Goal: Task Accomplishment & Management: Manage account settings

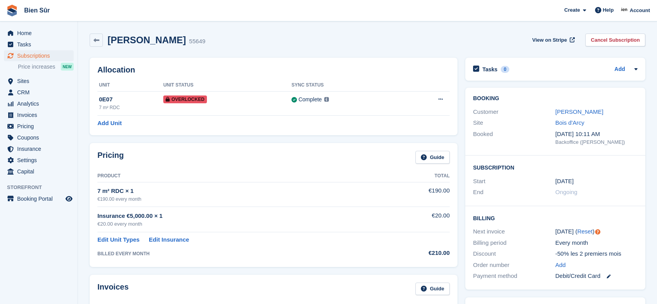
scroll to position [156, 0]
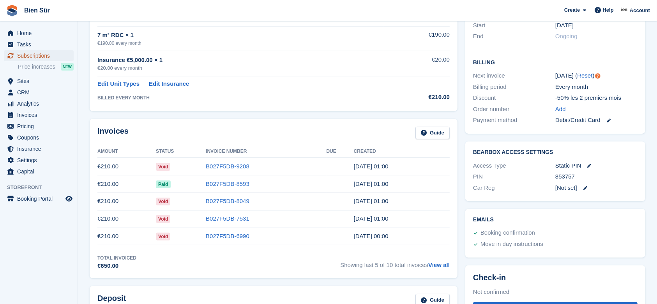
drag, startPoint x: 0, startPoint y: 0, endPoint x: 44, endPoint y: 55, distance: 70.1
click at [44, 55] on span "Subscriptions" at bounding box center [40, 55] width 47 height 11
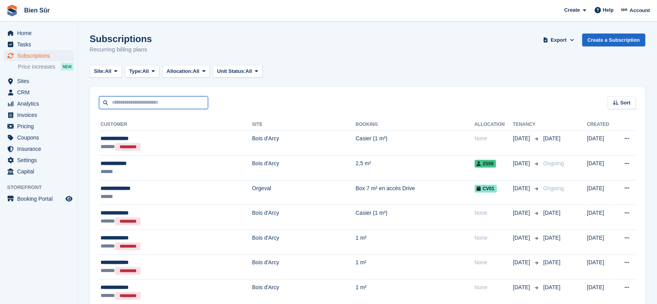
click at [143, 97] on input "text" at bounding box center [153, 102] width 109 height 13
type input "******"
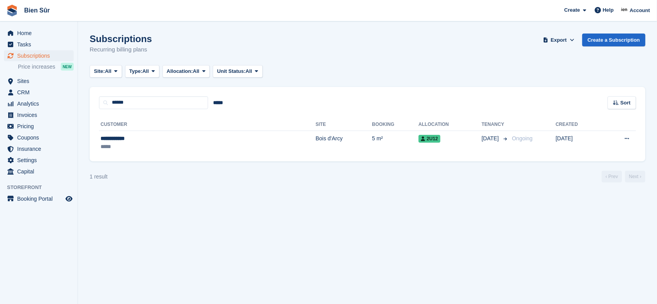
click at [315, 141] on td "Bois d'Arcy" at bounding box center [343, 142] width 56 height 25
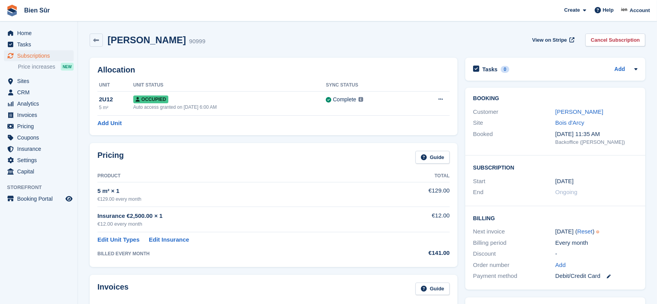
click at [594, 38] on link "Cancel Subscription" at bounding box center [615, 39] width 60 height 13
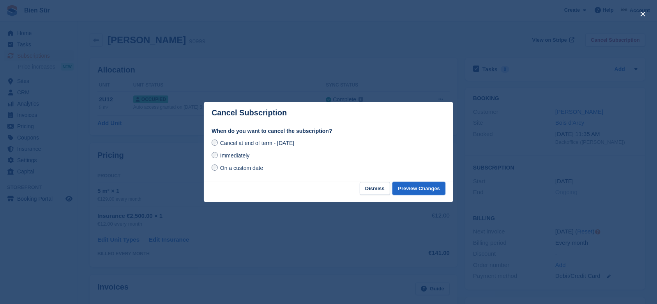
click at [414, 192] on button "Preview Changes" at bounding box center [418, 188] width 53 height 13
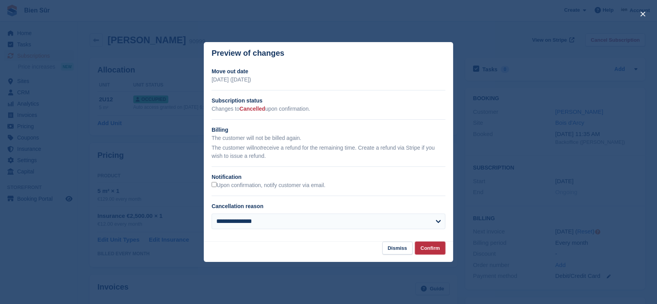
click at [430, 247] on button "Confirm" at bounding box center [430, 247] width 30 height 13
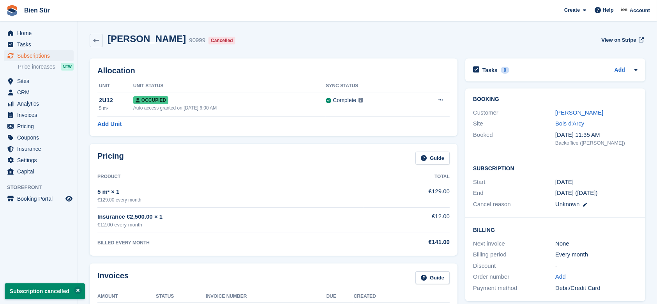
click at [438, 94] on button at bounding box center [440, 100] width 14 height 12
click at [402, 132] on p "Deallocate" at bounding box center [410, 132] width 68 height 10
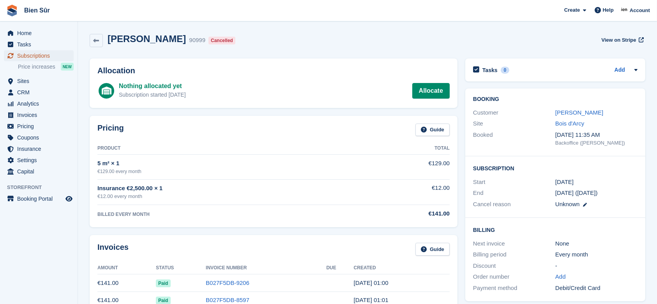
click at [40, 57] on span "Subscriptions" at bounding box center [40, 55] width 47 height 11
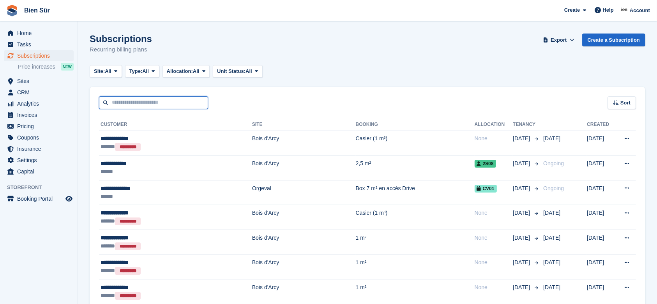
click at [143, 102] on input "text" at bounding box center [153, 102] width 109 height 13
paste input "*****"
type input "*****"
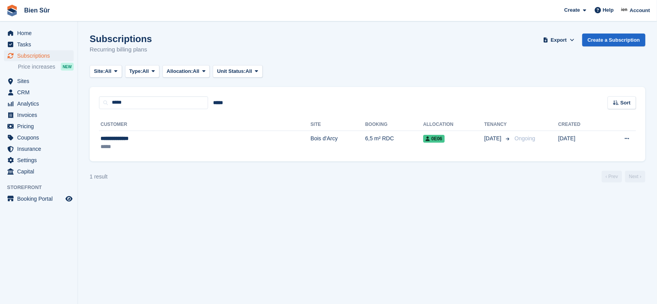
click at [310, 151] on td "Bois d'Arcy" at bounding box center [337, 142] width 55 height 25
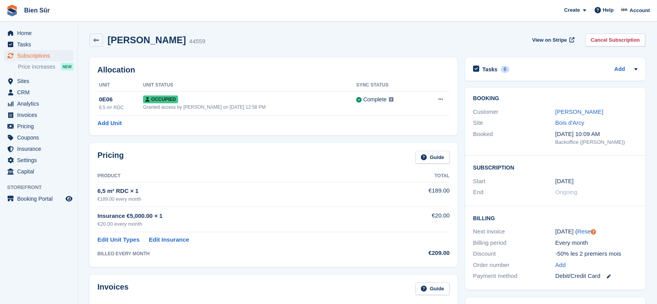
click at [615, 41] on link "Cancel Subscription" at bounding box center [615, 39] width 60 height 13
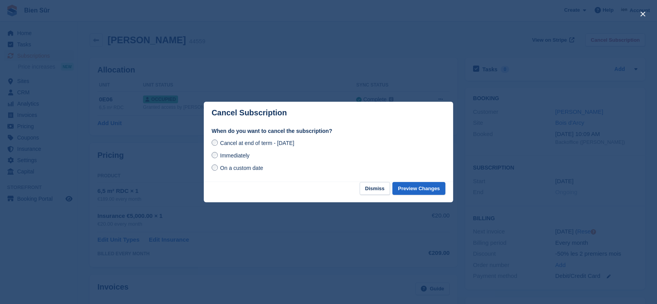
click at [416, 56] on div at bounding box center [328, 152] width 657 height 304
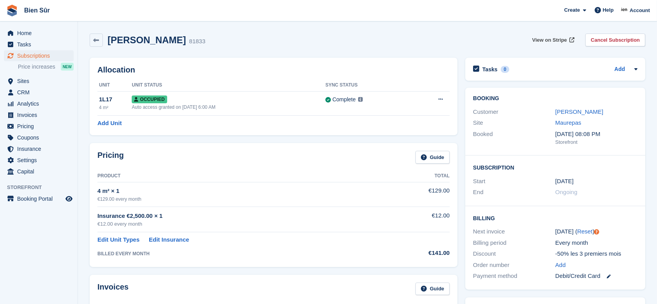
click at [545, 39] on span "View on Stripe" at bounding box center [549, 40] width 35 height 8
click at [557, 39] on span "View on Stripe" at bounding box center [549, 40] width 35 height 8
click at [17, 86] on span "Sites" at bounding box center [40, 81] width 47 height 11
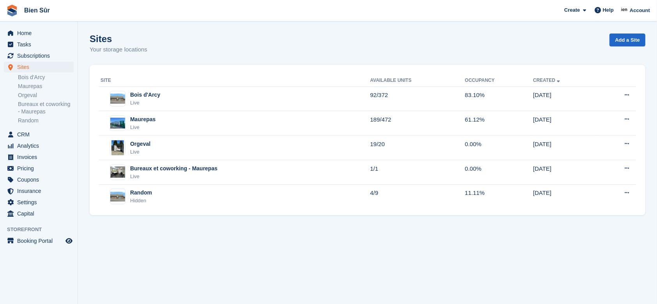
click at [178, 127] on div "Maurepas Live" at bounding box center [235, 123] width 270 height 16
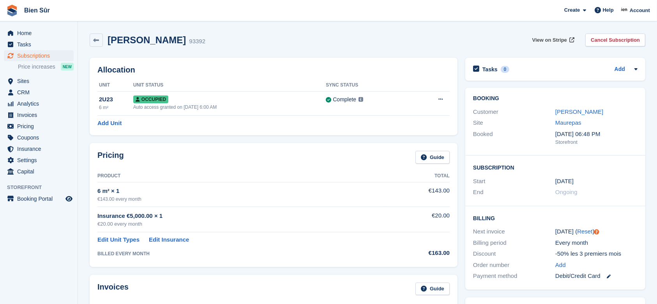
click at [551, 41] on span "View on Stripe" at bounding box center [549, 40] width 35 height 8
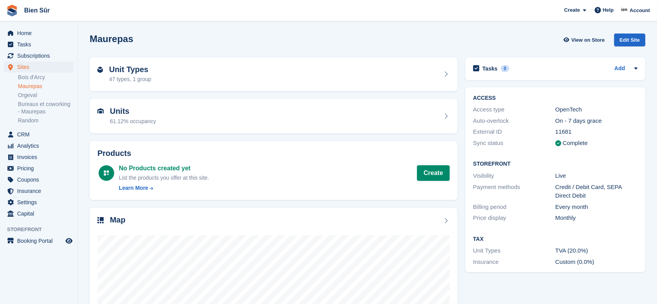
click at [203, 67] on div "Unit Types 47 types, 1 group" at bounding box center [273, 74] width 352 height 19
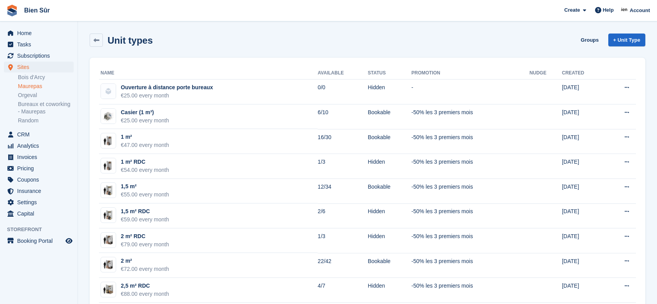
scroll to position [104, 0]
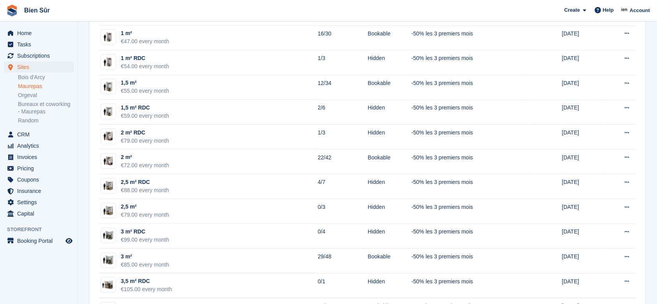
click at [171, 60] on td "1 m² RDC €54.00 every month" at bounding box center [208, 62] width 219 height 25
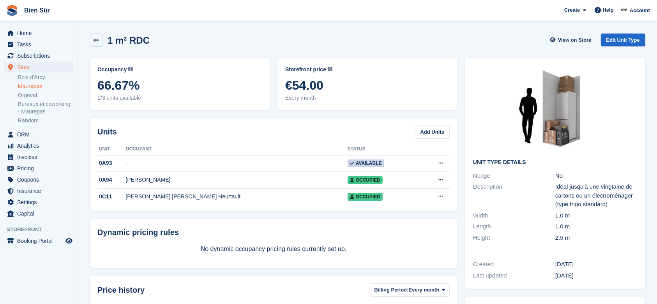
click at [26, 97] on link "Orgeval" at bounding box center [46, 95] width 56 height 7
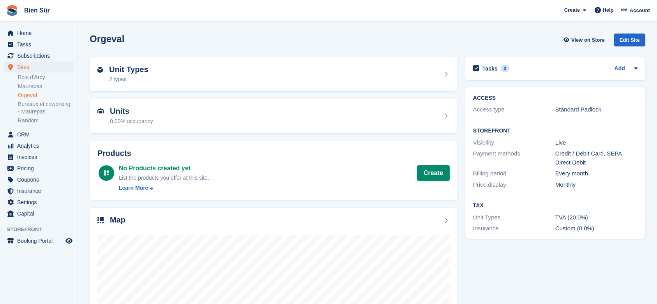
click at [218, 81] on div "Unit Types 2 types" at bounding box center [273, 74] width 352 height 19
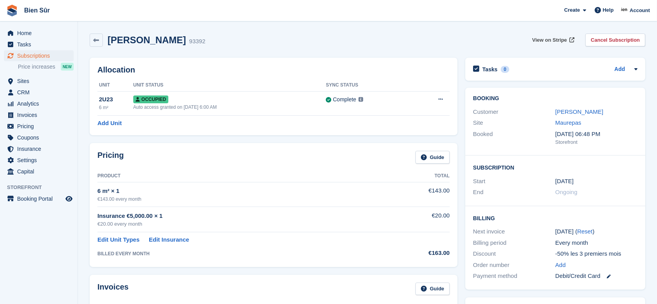
click at [544, 37] on span "View on Stripe" at bounding box center [549, 40] width 35 height 8
click at [548, 39] on span "View on Stripe" at bounding box center [549, 40] width 35 height 8
click at [44, 55] on span "Subscriptions" at bounding box center [40, 55] width 47 height 11
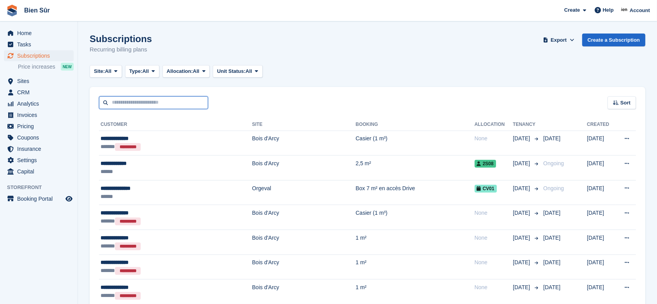
click at [121, 103] on input "text" at bounding box center [153, 102] width 109 height 13
type input "*****"
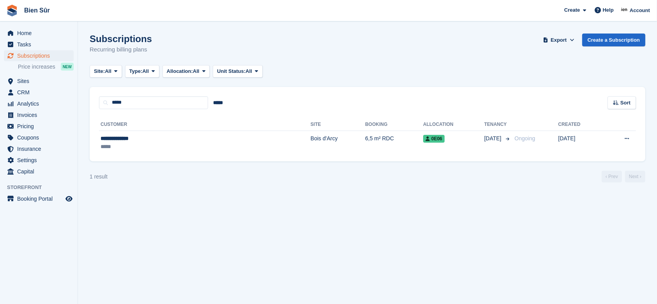
click at [423, 140] on span "0E06" at bounding box center [433, 139] width 21 height 8
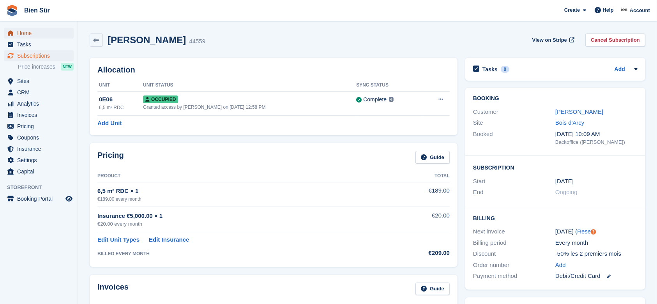
click at [34, 37] on span "Home" at bounding box center [40, 33] width 47 height 11
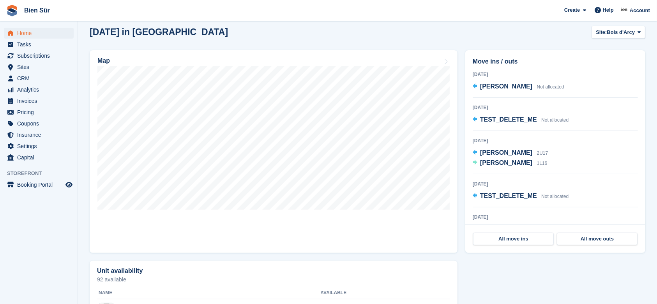
scroll to position [208, 0]
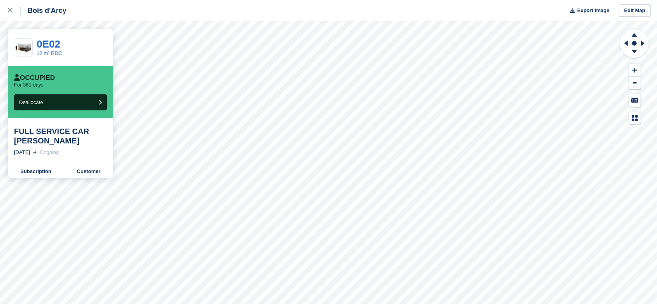
click at [88, 171] on link "Customer" at bounding box center [88, 171] width 49 height 12
click at [12, 10] on icon at bounding box center [10, 10] width 5 height 5
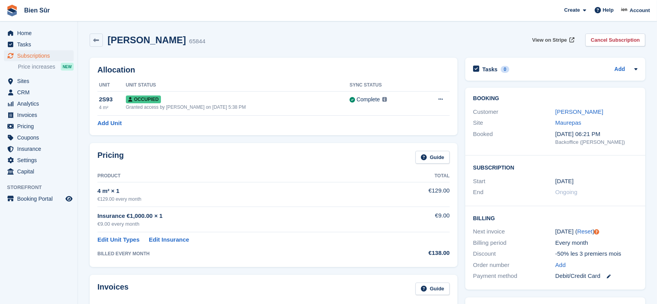
click at [552, 39] on span "View on Stripe" at bounding box center [549, 40] width 35 height 8
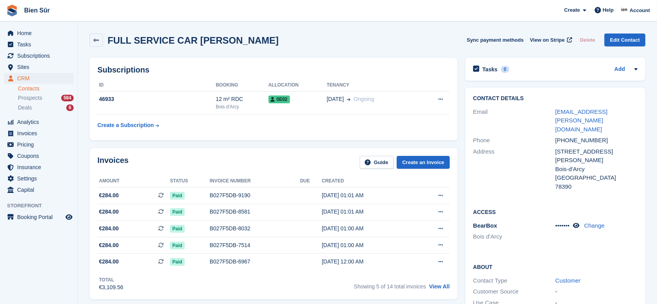
click at [442, 98] on icon at bounding box center [440, 99] width 4 height 5
click at [339, 121] on table "ID Booking Allocation Tenancy 46933 12 m² RDC Bois d'Arcy 0E02 19 Jul Ongoing" at bounding box center [273, 106] width 352 height 54
click at [315, 107] on td "0E02" at bounding box center [297, 103] width 58 height 24
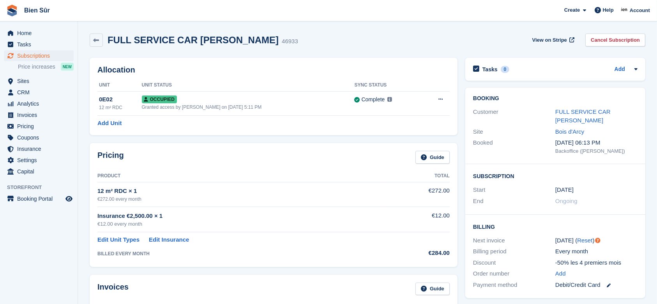
click at [439, 101] on icon at bounding box center [440, 99] width 4 height 5
click at [396, 113] on p "Overlock" at bounding box center [410, 114] width 68 height 10
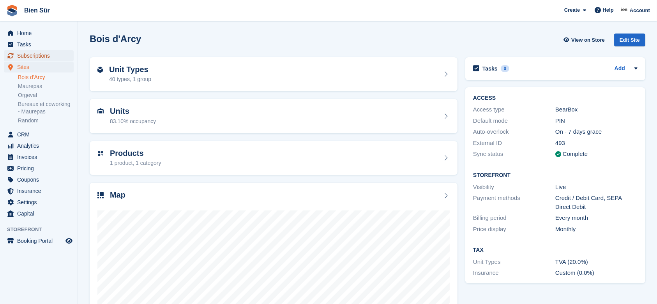
click at [26, 56] on span "Subscriptions" at bounding box center [40, 55] width 47 height 11
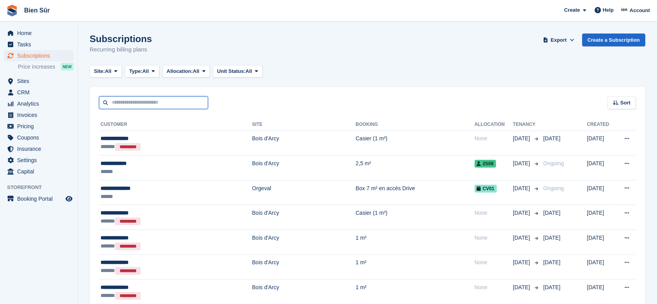
click at [144, 104] on input "text" at bounding box center [153, 102] width 109 height 13
type input "*****"
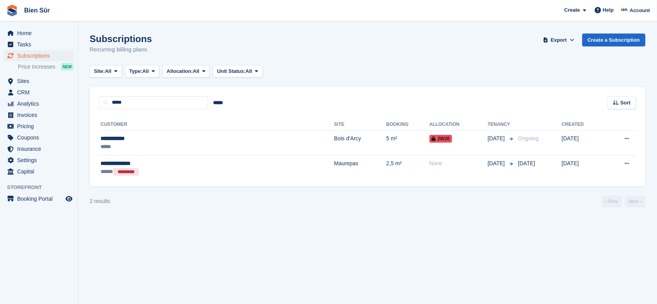
click at [334, 147] on td "Bois d'Arcy" at bounding box center [360, 142] width 52 height 25
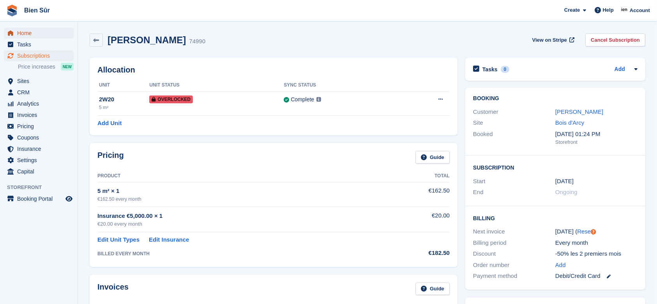
click at [39, 35] on span "Home" at bounding box center [40, 33] width 47 height 11
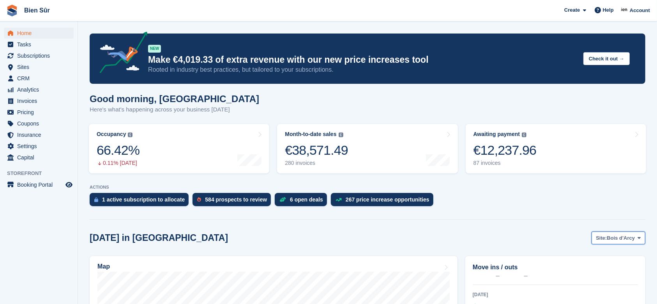
click at [632, 239] on span "Bois d'Arcy" at bounding box center [621, 238] width 28 height 8
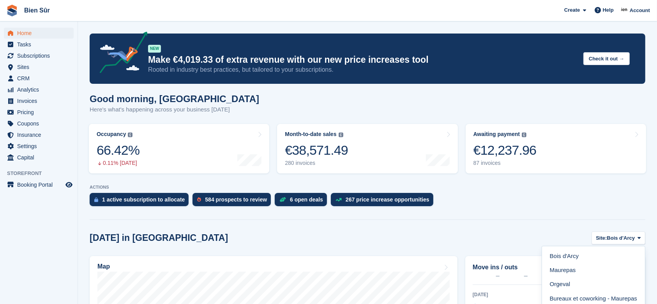
click at [574, 268] on link "Maurepas" at bounding box center [593, 270] width 97 height 14
